Goal: Task Accomplishment & Management: Use online tool/utility

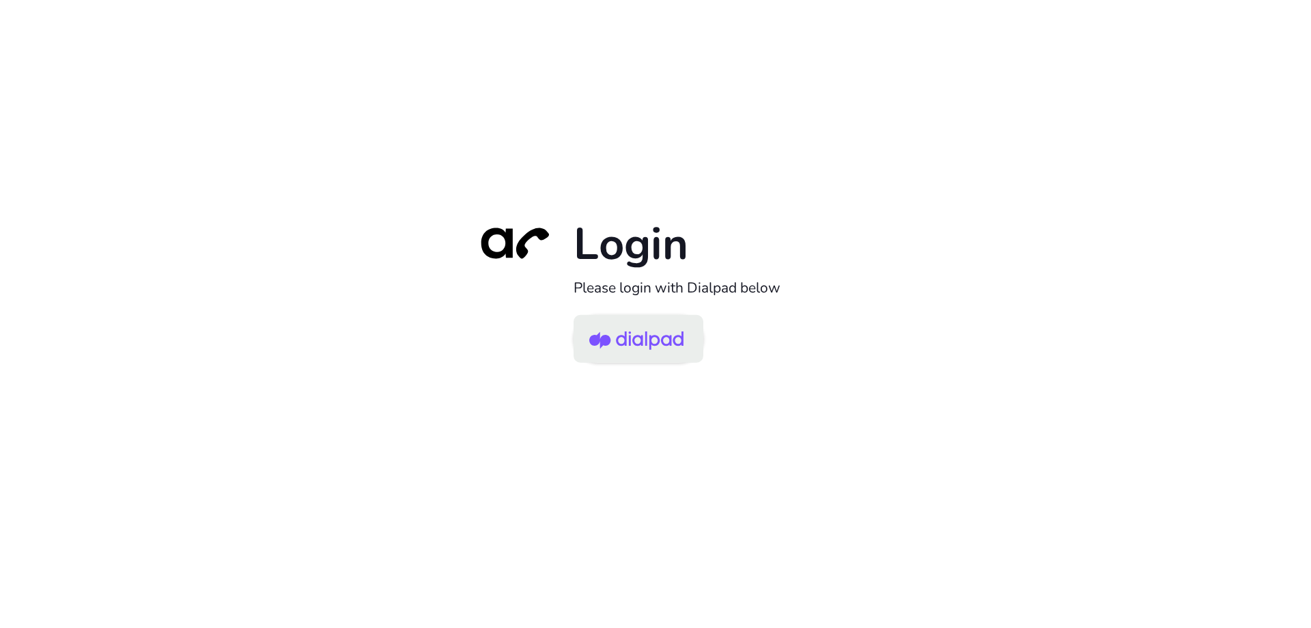
click at [626, 338] on img at bounding box center [636, 340] width 94 height 44
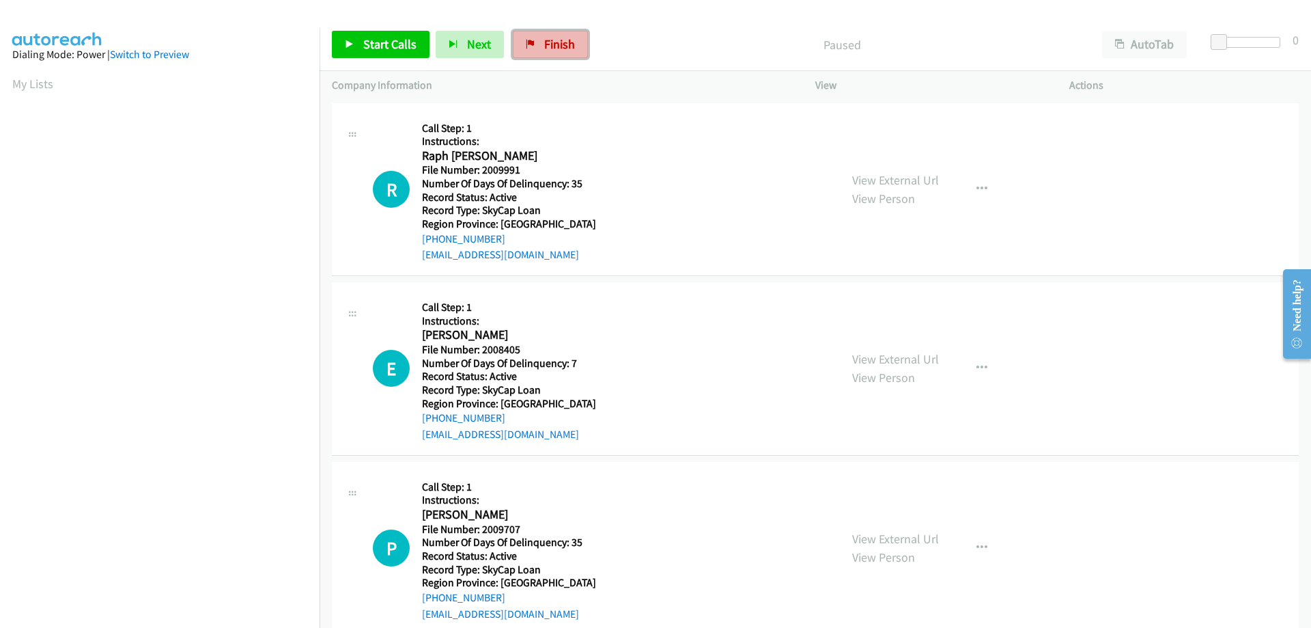
click at [544, 46] on span "Finish" at bounding box center [559, 44] width 31 height 16
click at [533, 51] on link "Finish" at bounding box center [550, 44] width 75 height 27
